Goal: Information Seeking & Learning: Learn about a topic

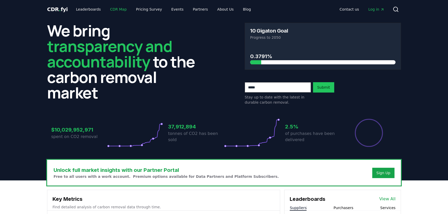
click at [116, 8] on link "CDR Map" at bounding box center [118, 9] width 25 height 9
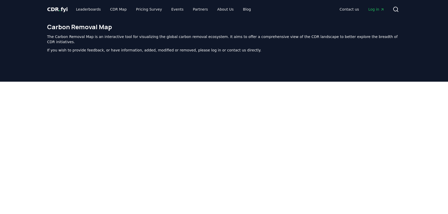
click at [374, 9] on span "Log in" at bounding box center [376, 9] width 16 height 5
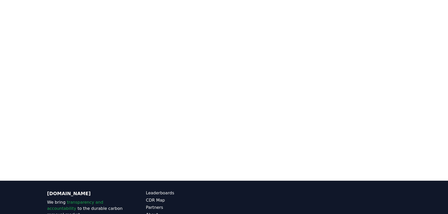
scroll to position [159, 0]
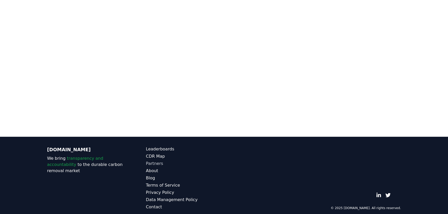
click at [153, 161] on link "Partners" at bounding box center [185, 164] width 78 height 6
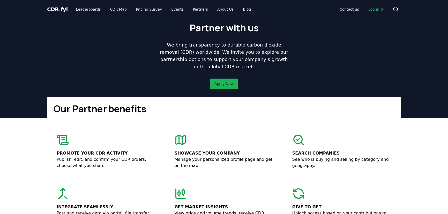
click at [223, 83] on link "Apply Now" at bounding box center [223, 83] width 19 height 5
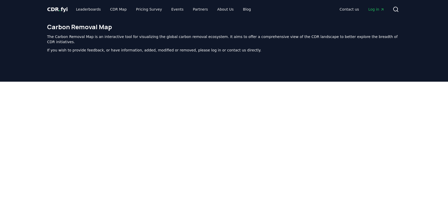
scroll to position [159, 0]
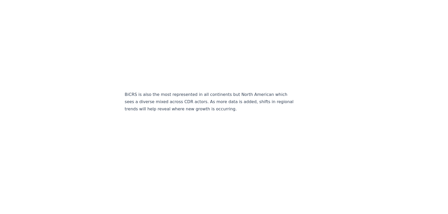
scroll to position [1787, 0]
